Goal: Information Seeking & Learning: Learn about a topic

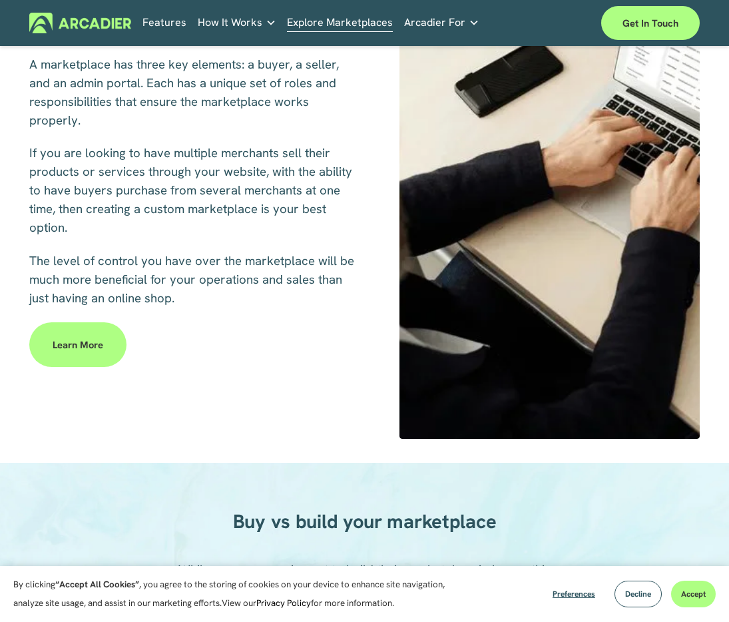
scroll to position [496, 0]
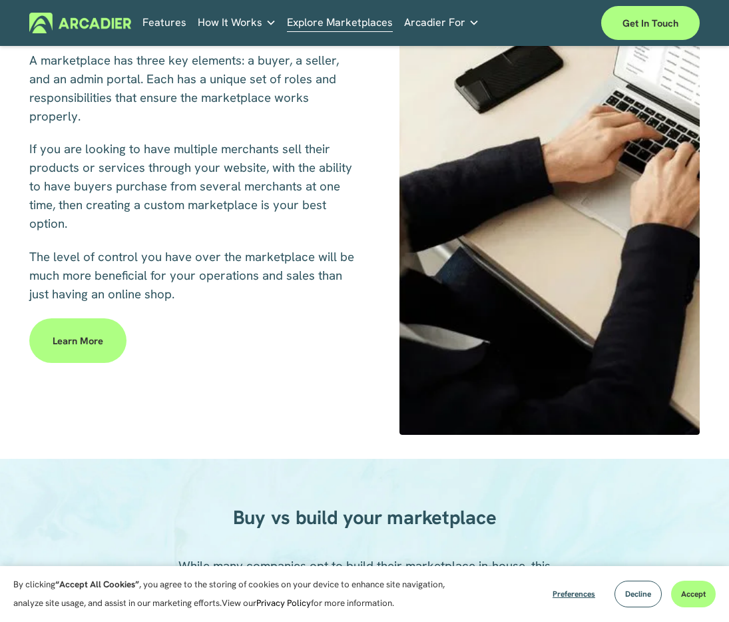
click at [96, 347] on link "Learn more" at bounding box center [77, 340] width 97 height 45
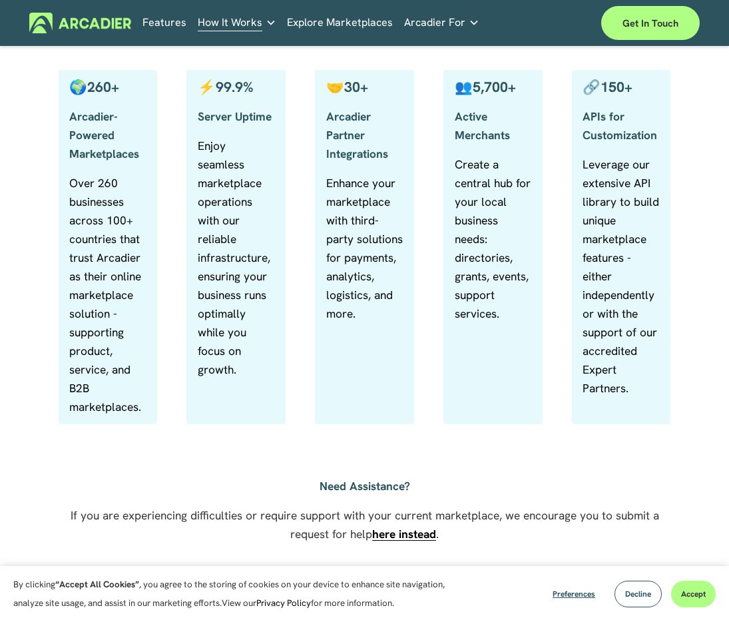
scroll to position [684, 0]
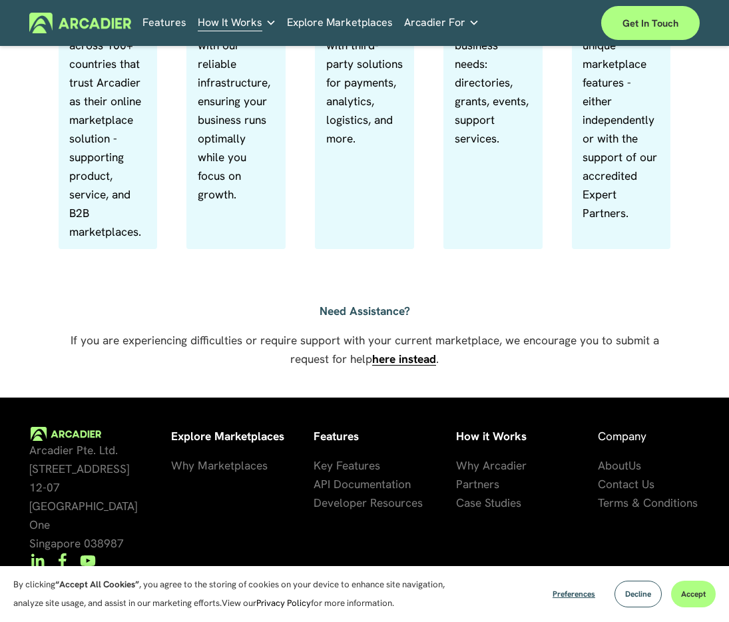
click at [353, 472] on span "Key Features" at bounding box center [346, 465] width 67 height 15
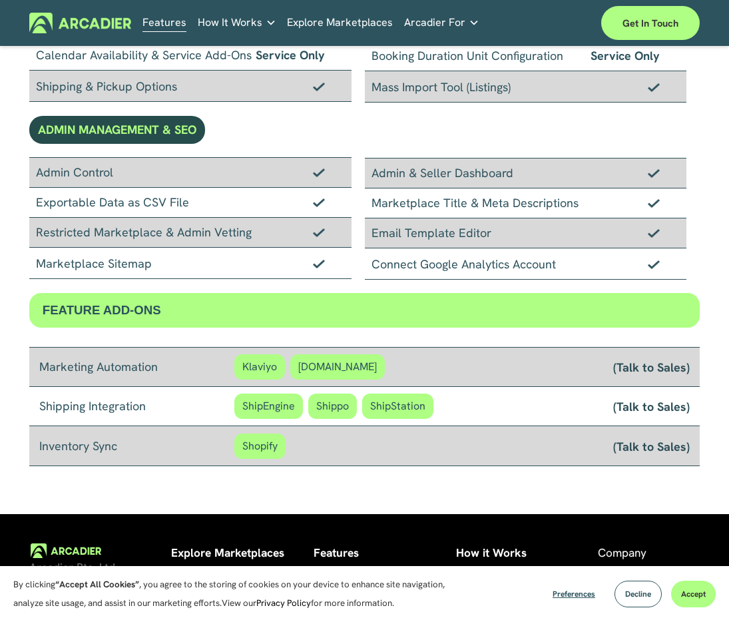
scroll to position [986, 0]
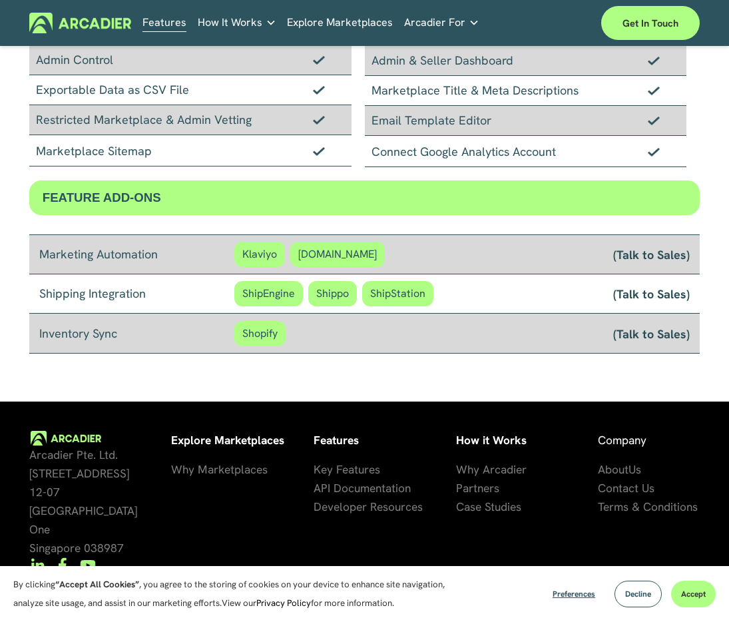
click at [474, 502] on span "se Studies" at bounding box center [495, 506] width 51 height 15
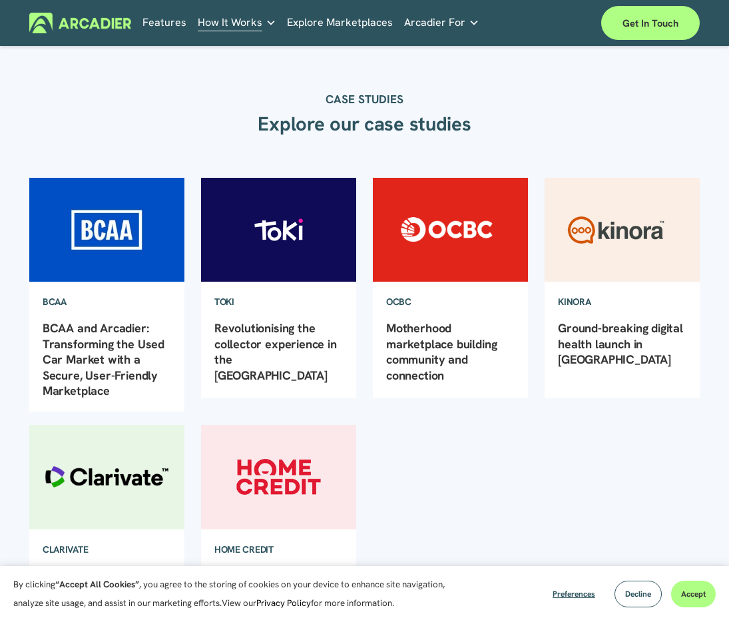
click at [466, 256] on img at bounding box center [450, 229] width 156 height 105
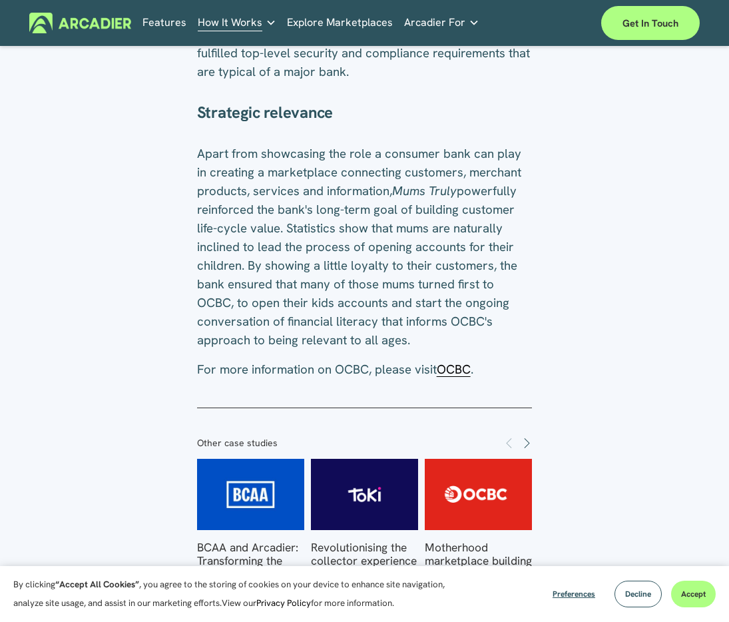
scroll to position [1266, 0]
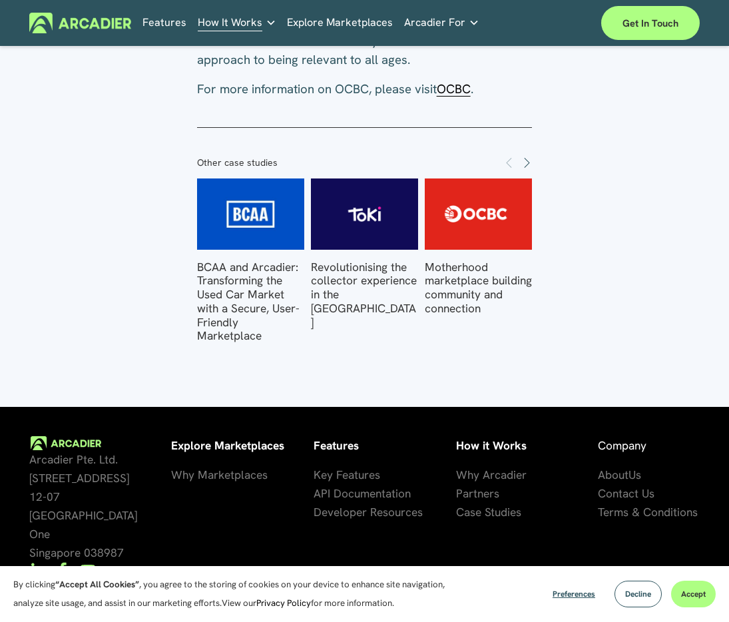
click at [449, 96] on span "OCBC" at bounding box center [454, 89] width 34 height 17
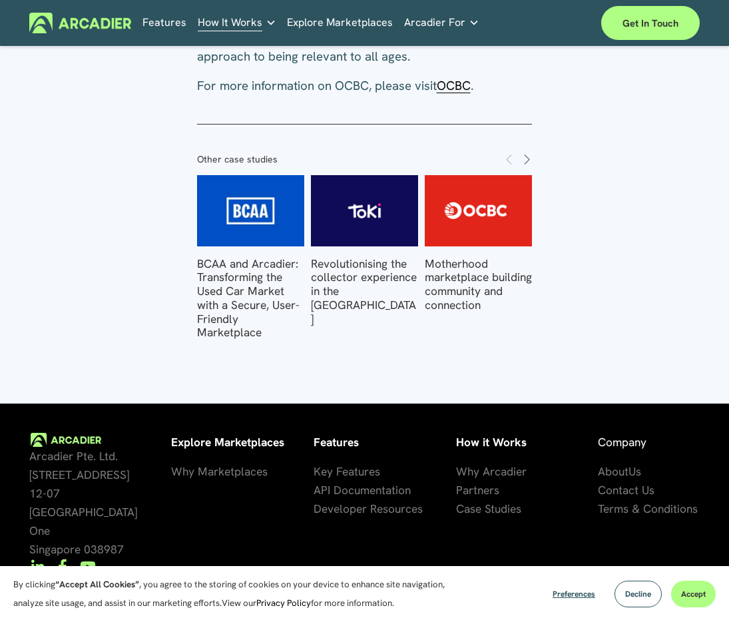
scroll to position [1272, 0]
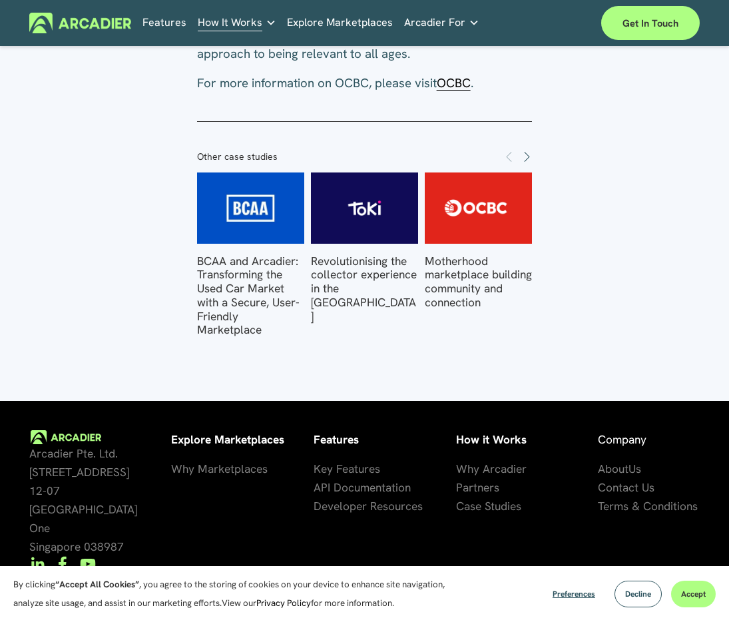
click at [477, 492] on span "artners" at bounding box center [480, 487] width 37 height 15
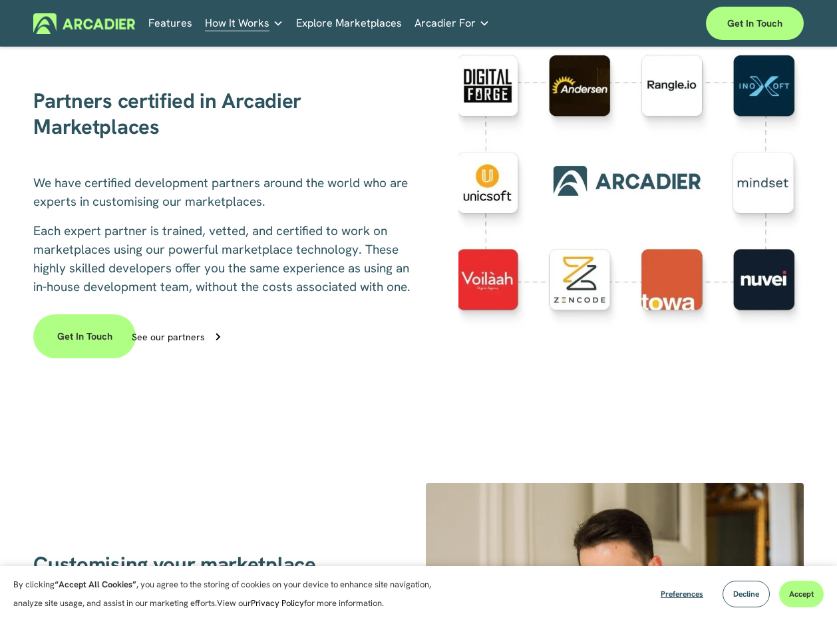
scroll to position [485, 0]
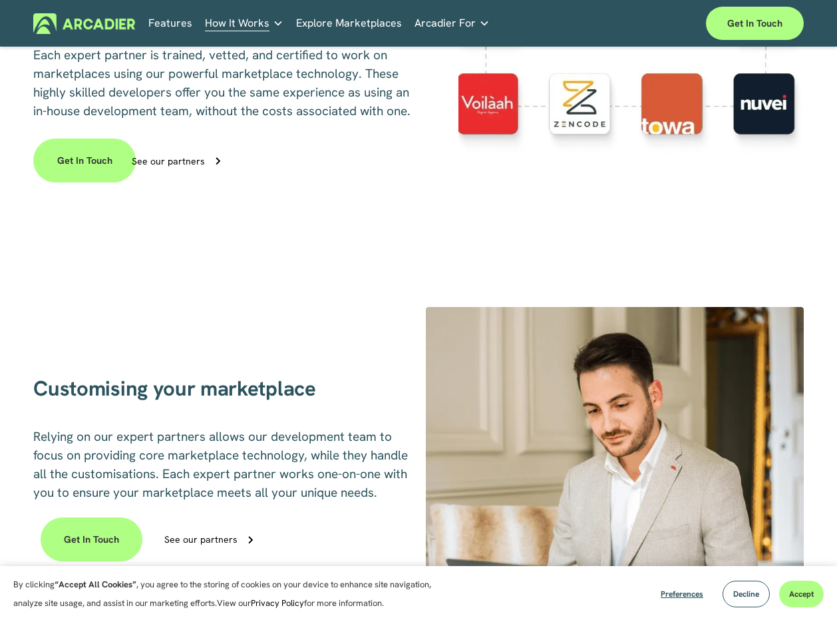
click at [0, 0] on link "Retail Marketplaces Whatever you are offering to your customer, we bring it all…" at bounding box center [0, 0] width 0 height 0
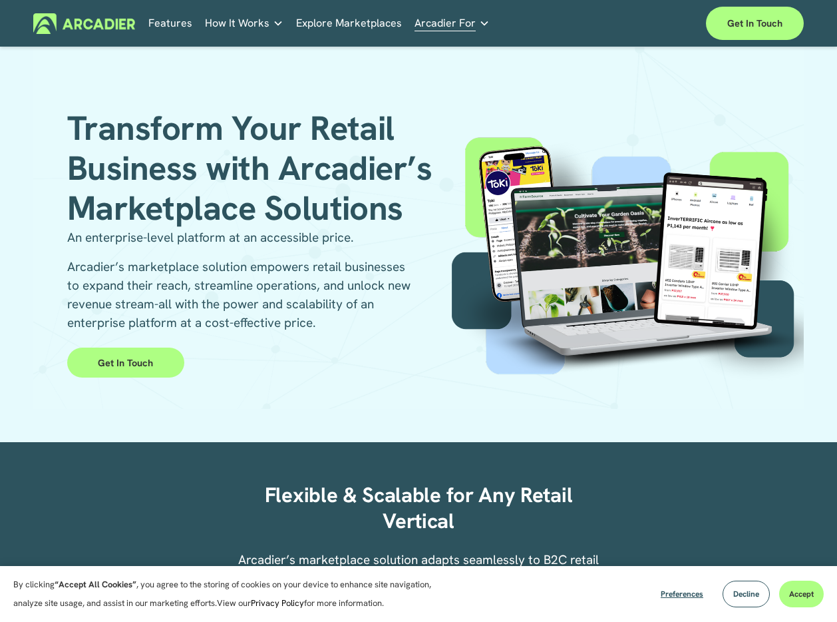
click at [154, 374] on link "Get in Touch" at bounding box center [125, 362] width 117 height 30
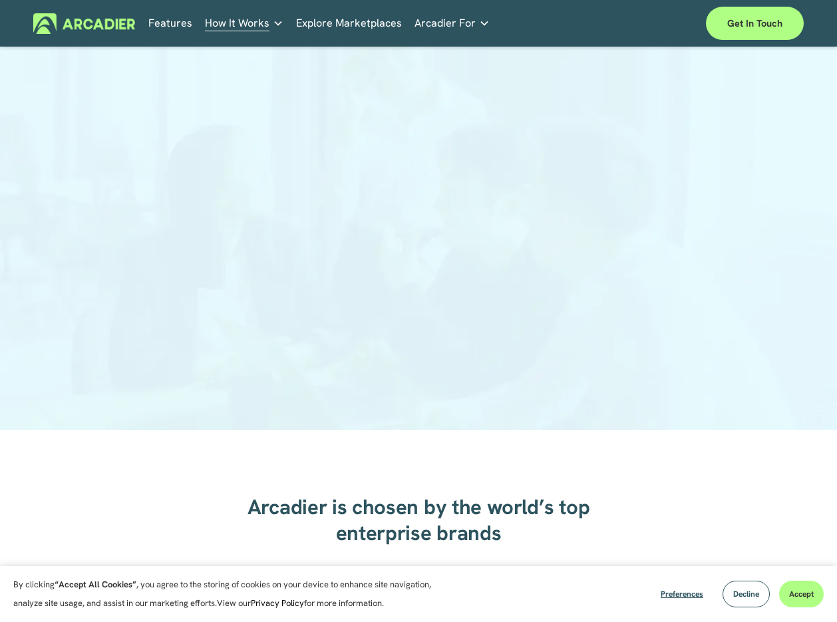
scroll to position [93, 0]
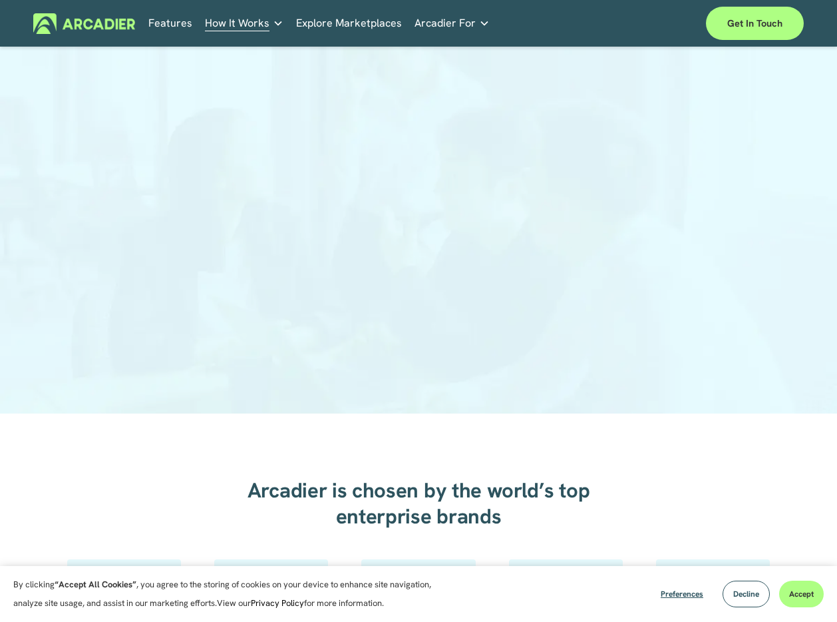
click at [702, 141] on div at bounding box center [418, 189] width 837 height 447
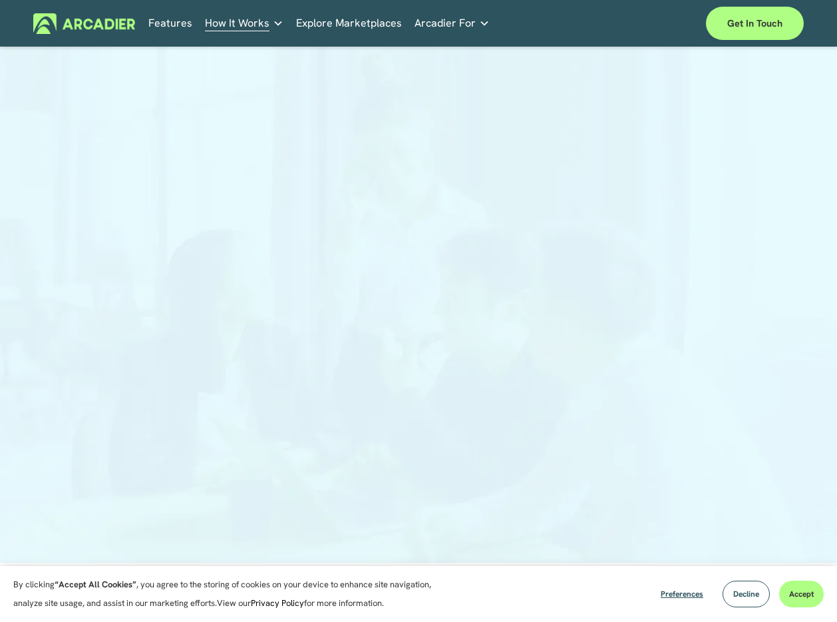
scroll to position [103, 0]
